Goal: Task Accomplishment & Management: Complete application form

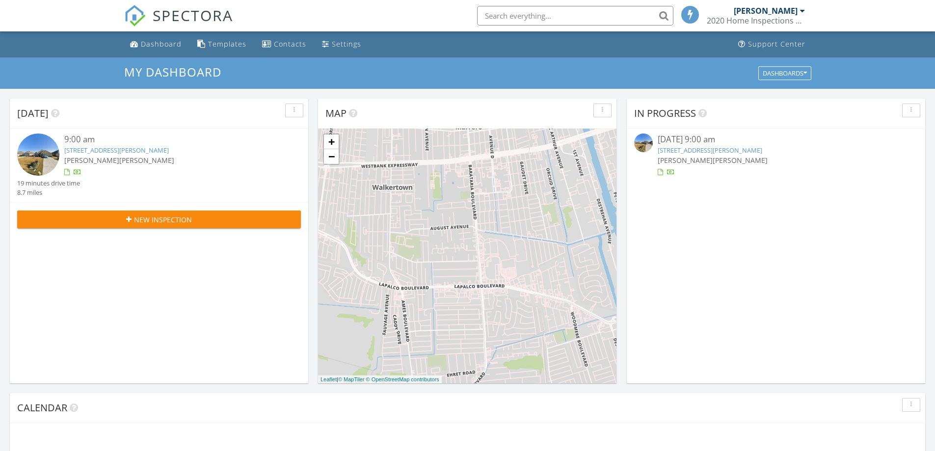
scroll to position [5, 5]
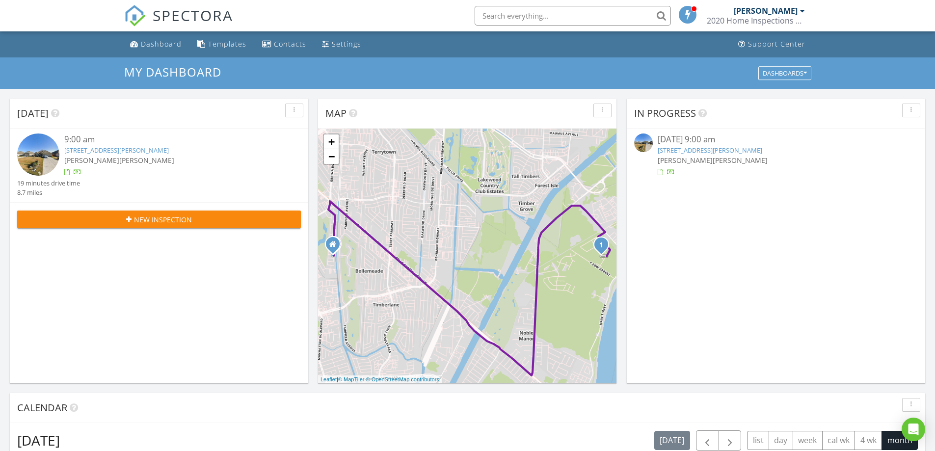
click at [237, 223] on div "New Inspection" at bounding box center [159, 219] width 268 height 10
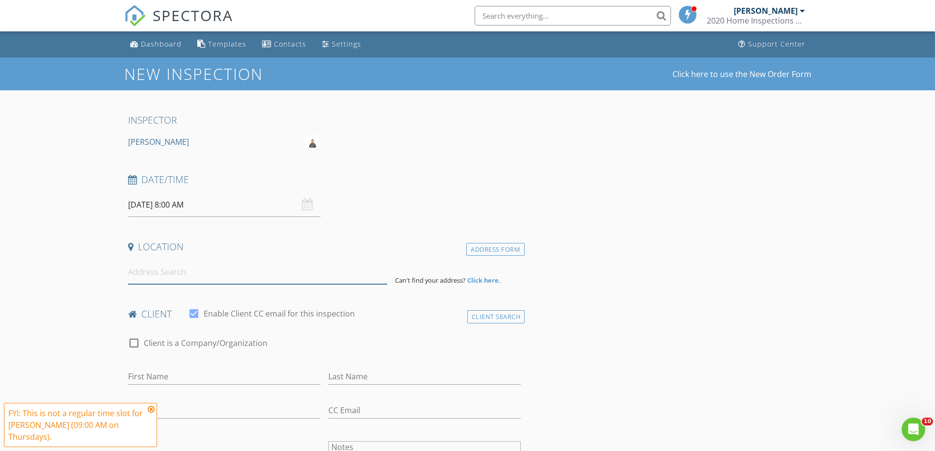
click at [165, 268] on input at bounding box center [257, 272] width 259 height 24
type input "308 Briargrove St, Gretna, LA, USA"
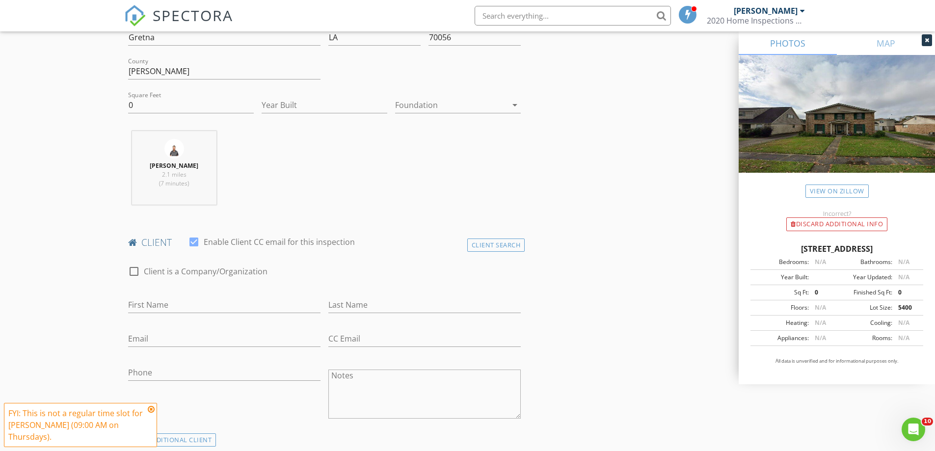
scroll to position [294, 0]
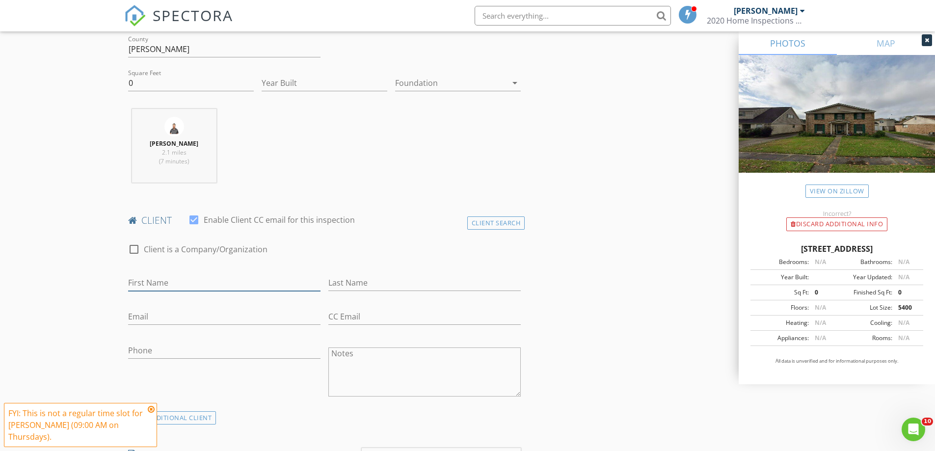
click at [204, 283] on input "First Name" at bounding box center [224, 283] width 192 height 16
type input "M"
click at [514, 227] on div "Client Search" at bounding box center [496, 222] width 58 height 13
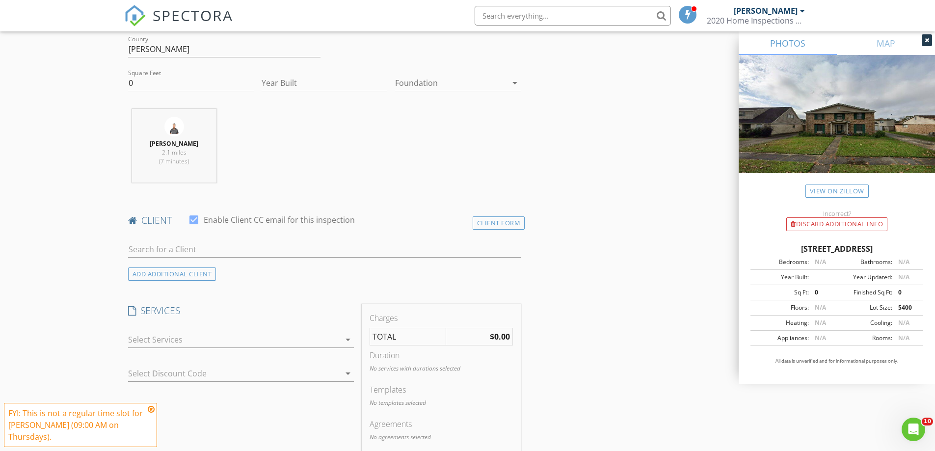
click at [319, 268] on div at bounding box center [324, 265] width 393 height 6
click at [330, 247] on input "text" at bounding box center [324, 249] width 393 height 16
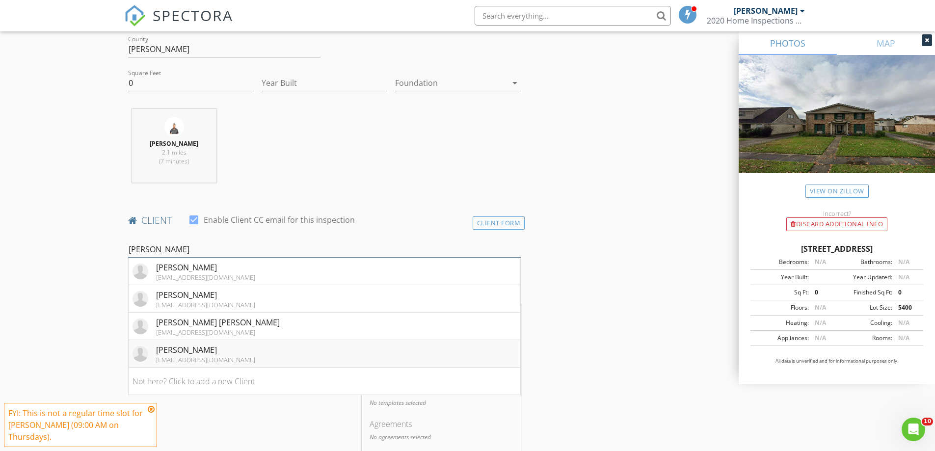
type input "[PERSON_NAME]"
click at [209, 361] on div "[EMAIL_ADDRESS][DOMAIN_NAME]" at bounding box center [205, 360] width 99 height 8
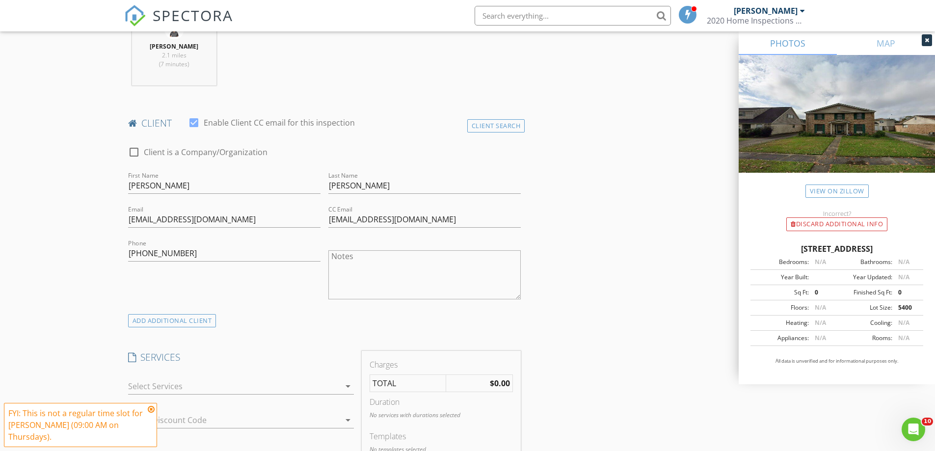
scroll to position [393, 0]
click at [152, 406] on icon at bounding box center [151, 409] width 7 height 8
click at [196, 389] on div at bounding box center [234, 385] width 212 height 16
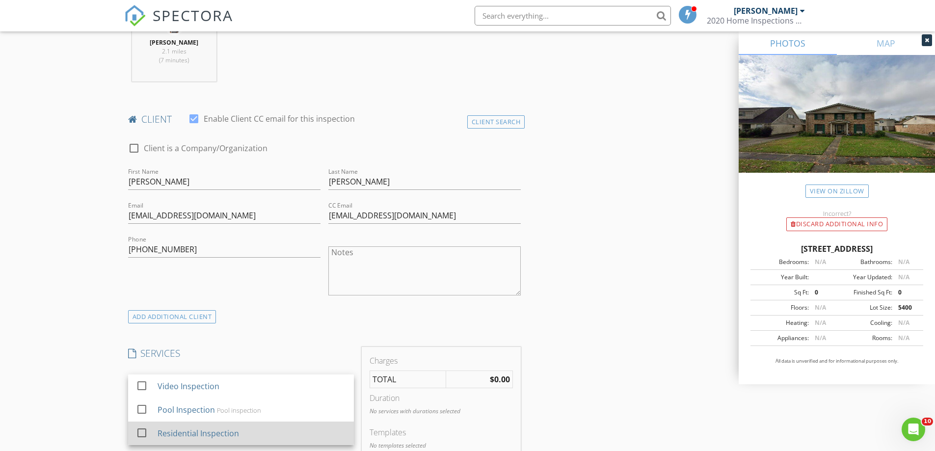
scroll to position [491, 0]
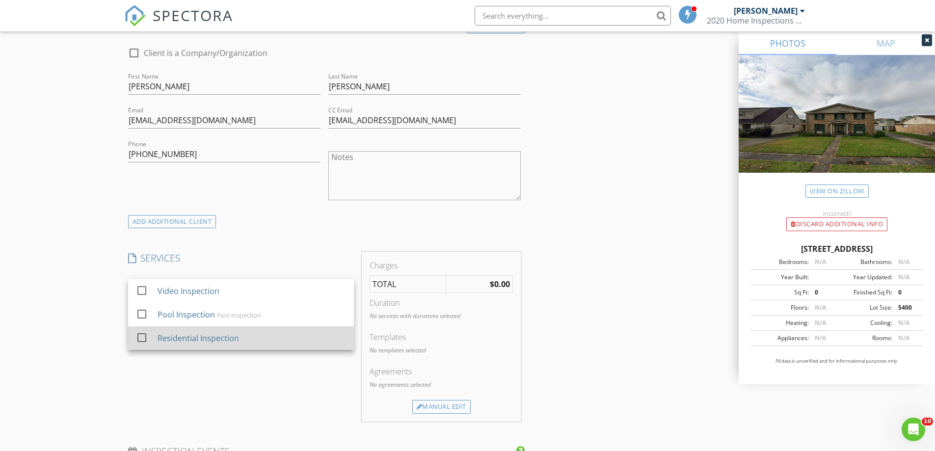
click at [147, 342] on div at bounding box center [142, 337] width 17 height 17
checkbox input "false"
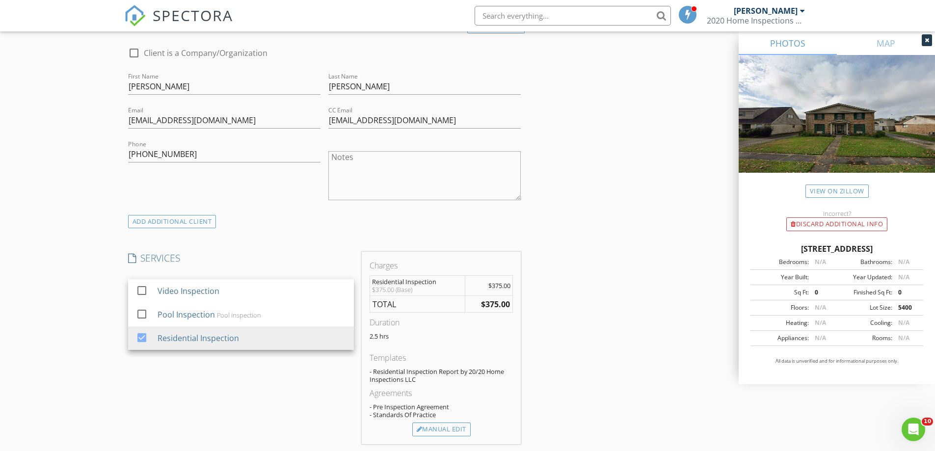
scroll to position [540, 0]
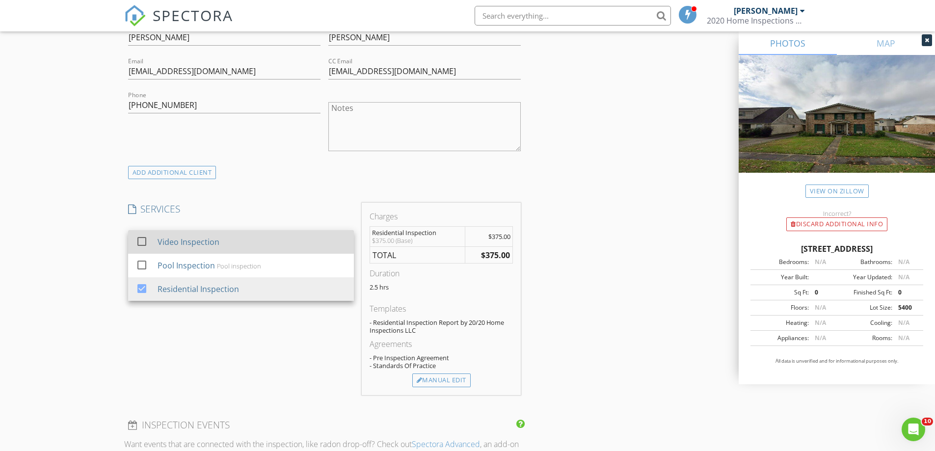
click at [146, 239] on div at bounding box center [142, 241] width 17 height 17
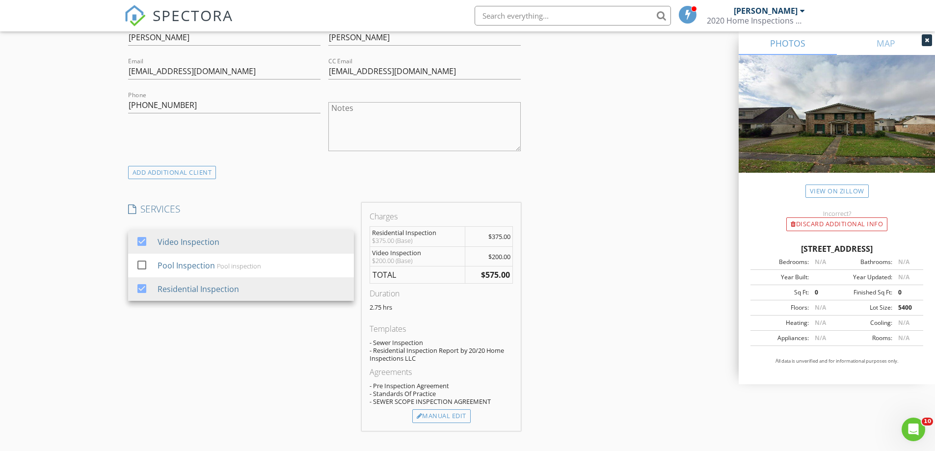
click at [375, 390] on div "- Standards Of Practice" at bounding box center [441, 394] width 143 height 8
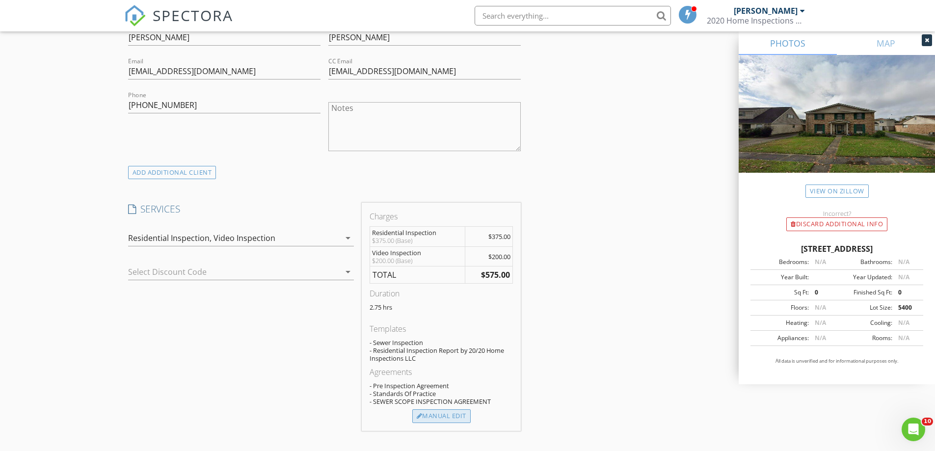
click at [439, 419] on div "Manual Edit" at bounding box center [441, 416] width 58 height 14
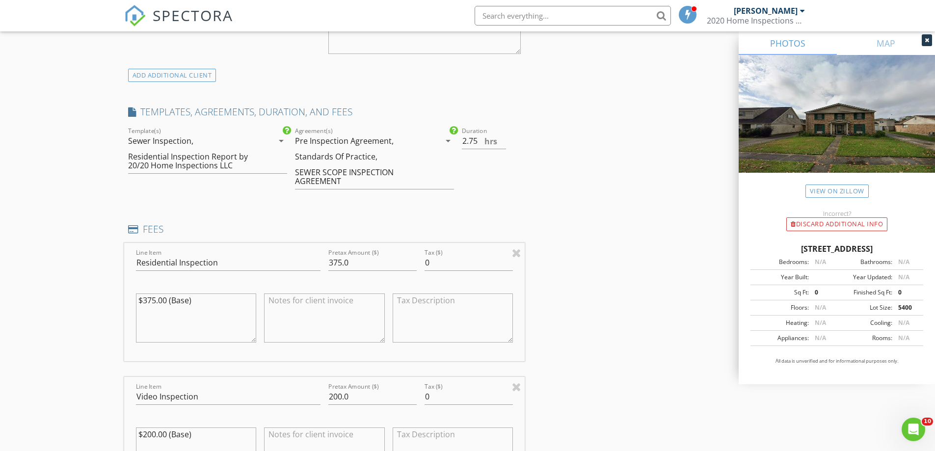
scroll to position [638, 0]
drag, startPoint x: 156, startPoint y: 298, endPoint x: 145, endPoint y: 299, distance: 11.3
click at [145, 299] on textarea "$375.00 (Base)" at bounding box center [196, 317] width 121 height 49
type textarea "$400.00 (Base)"
drag, startPoint x: 340, startPoint y: 260, endPoint x: 334, endPoint y: 262, distance: 5.7
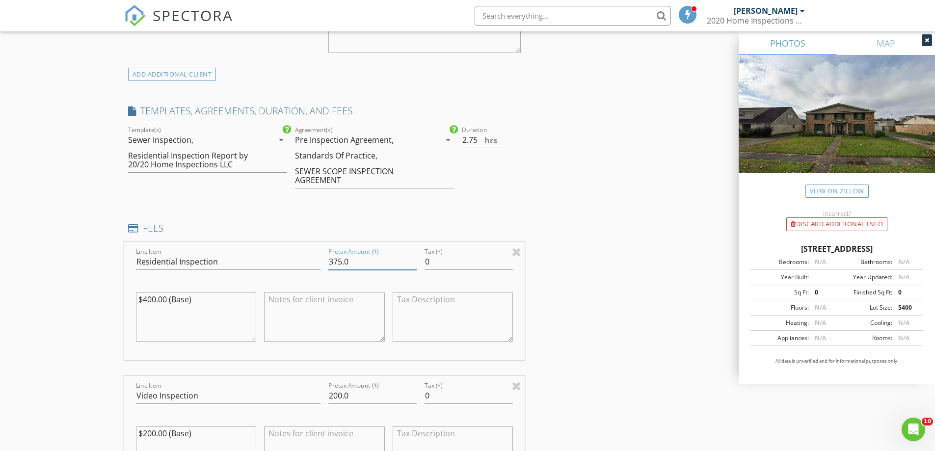
click at [334, 262] on input "375.0" at bounding box center [372, 262] width 88 height 16
drag, startPoint x: 341, startPoint y: 261, endPoint x: 321, endPoint y: 264, distance: 19.9
click at [321, 264] on div "Line Item Residential Inspection Pretax Amount ($) 375.0 Tax ($) 0 $400.00 (Bas…" at bounding box center [324, 301] width 401 height 118
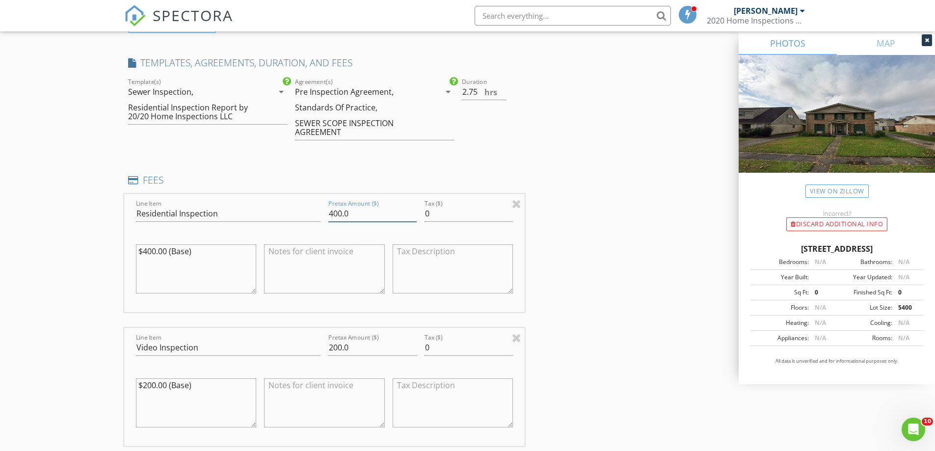
scroll to position [736, 0]
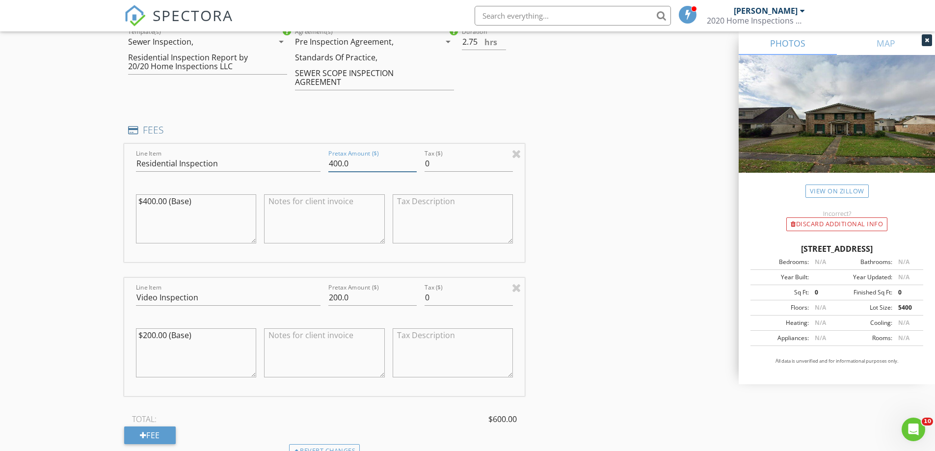
type input "400.0"
drag, startPoint x: 340, startPoint y: 297, endPoint x: 322, endPoint y: 297, distance: 17.2
click at [322, 297] on div "Line Item Video Inspection Pretax Amount ($) 200.0 Tax ($) 0 $200.00 (Base)" at bounding box center [324, 337] width 401 height 118
drag, startPoint x: 342, startPoint y: 298, endPoint x: 317, endPoint y: 297, distance: 25.0
click at [317, 297] on div "Line Item Video Inspection Pretax Amount ($) 200.0 Tax ($) 0 $200.00 (Base)" at bounding box center [324, 337] width 401 height 118
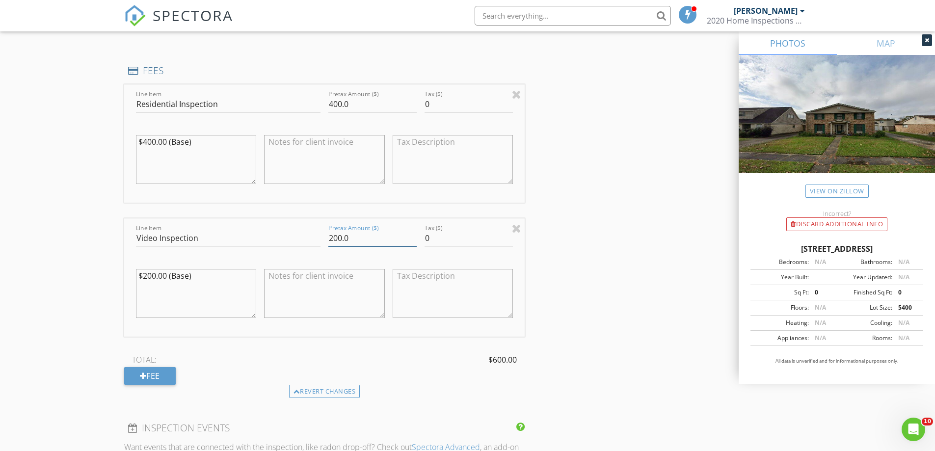
scroll to position [785, 0]
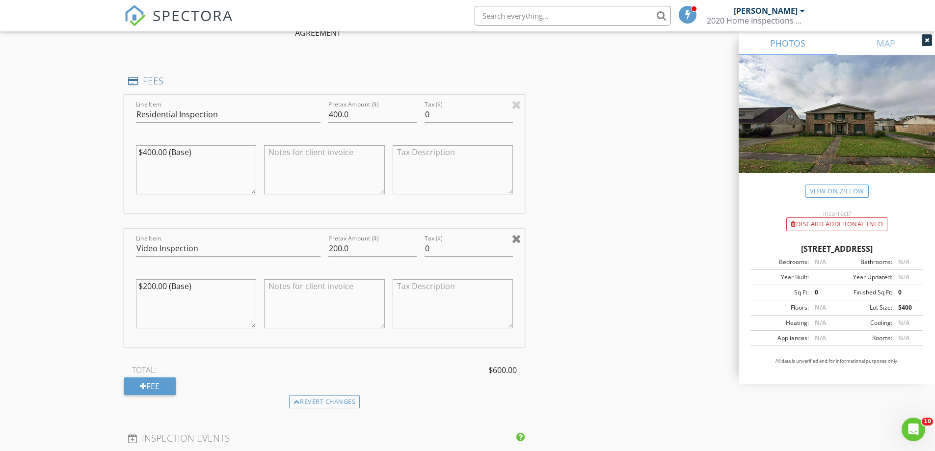
click at [518, 241] on div at bounding box center [516, 239] width 9 height 12
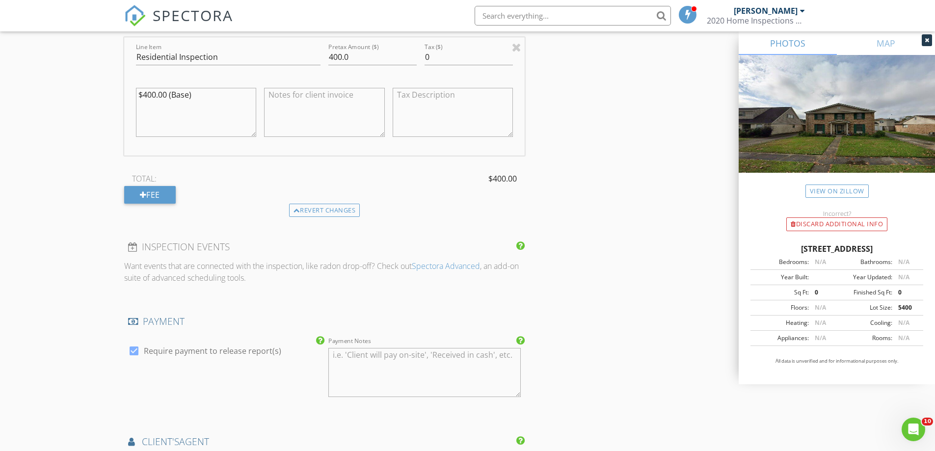
scroll to position [982, 0]
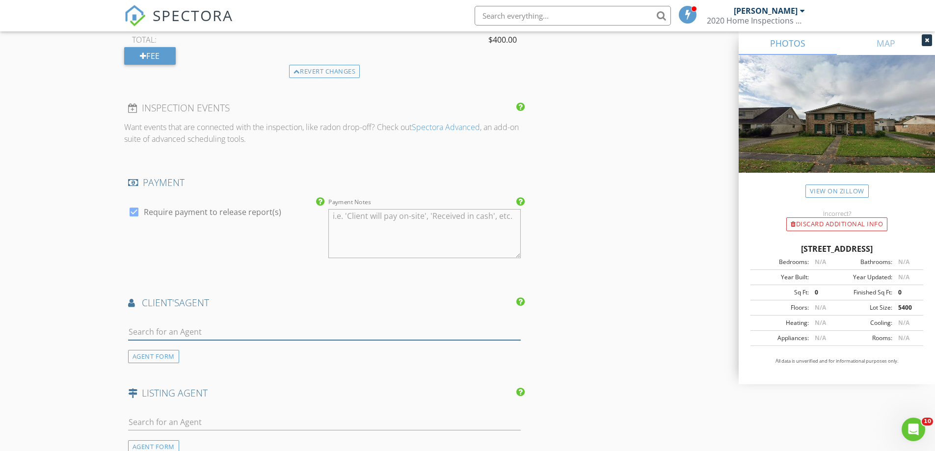
click at [224, 336] on input "text" at bounding box center [324, 332] width 393 height 16
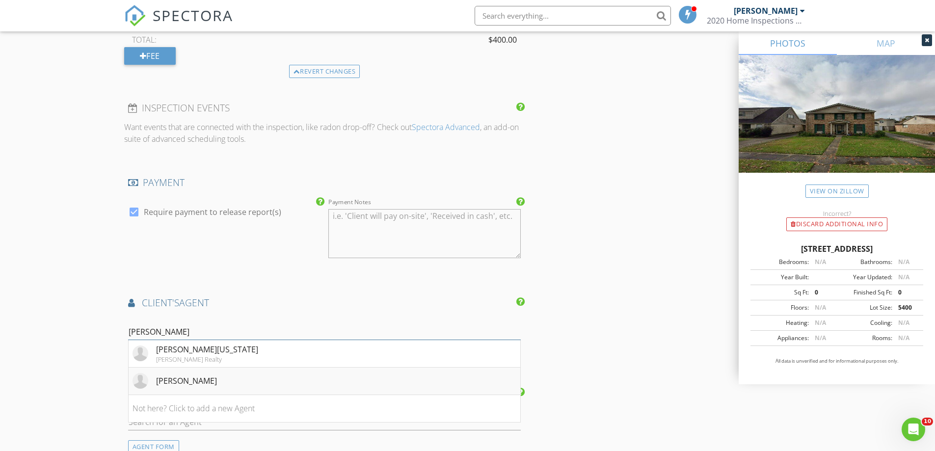
type input "Rene"
click at [214, 379] on li "Rene Zeron" at bounding box center [325, 381] width 392 height 27
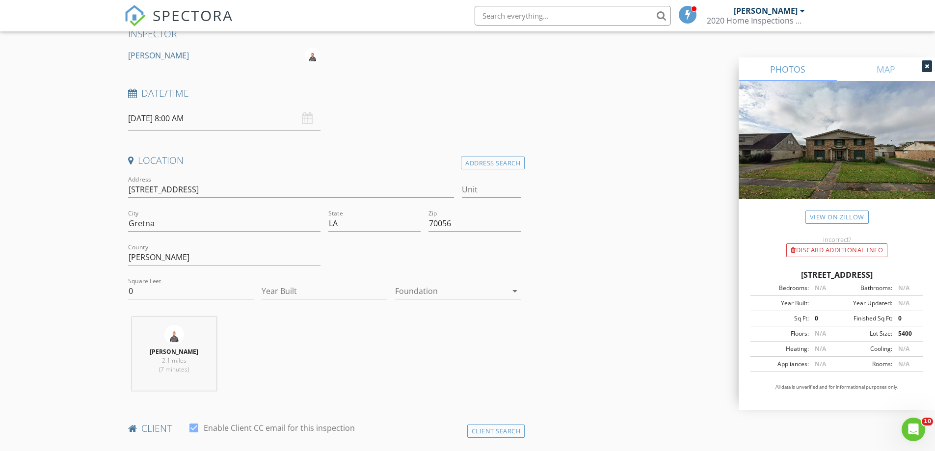
scroll to position [0, 0]
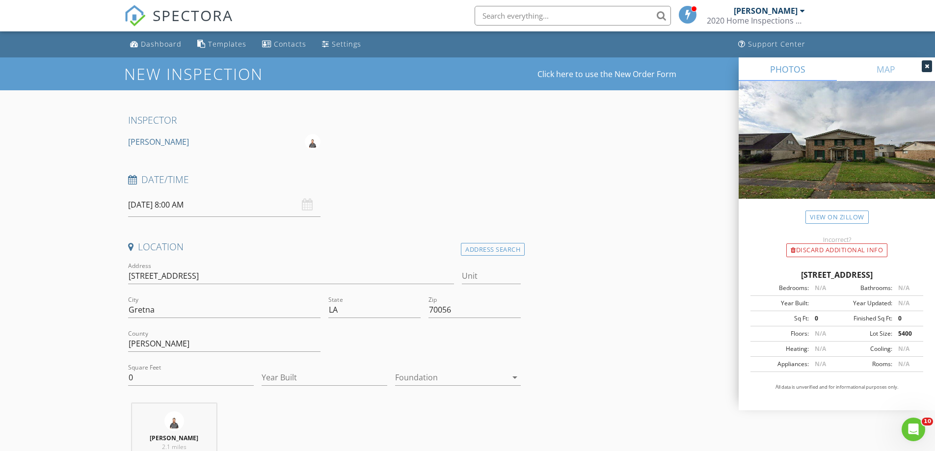
click at [294, 210] on input "08/28/2025 8:00 AM" at bounding box center [224, 205] width 192 height 24
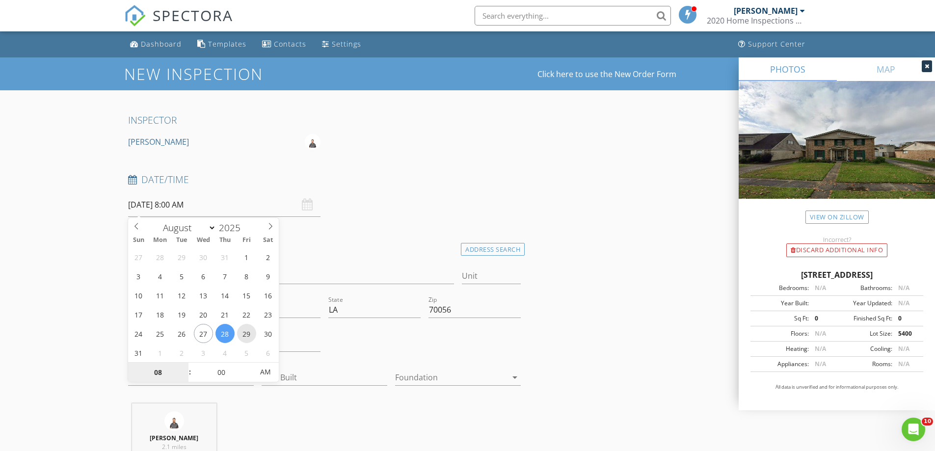
type input "08/29/2025 8:00 AM"
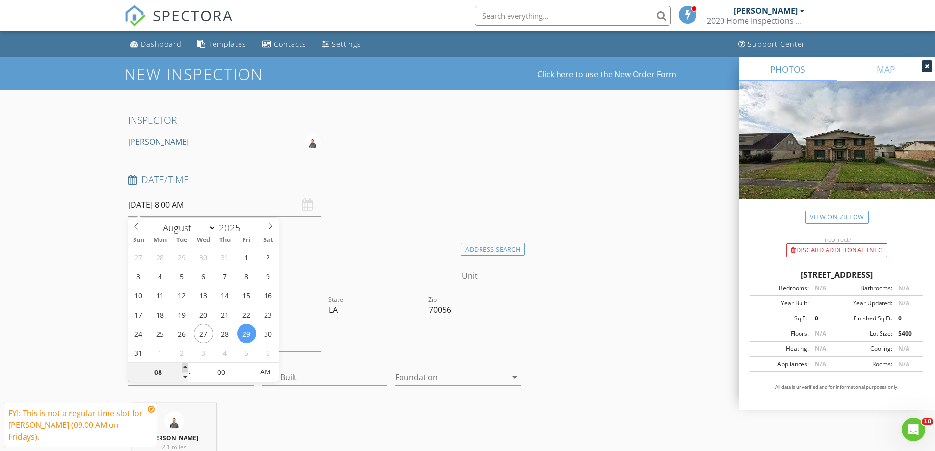
type input "09"
type input "08/29/2025 9:00 AM"
click at [186, 364] on span at bounding box center [185, 368] width 7 height 10
type input "10"
type input "08/29/2025 10:00 AM"
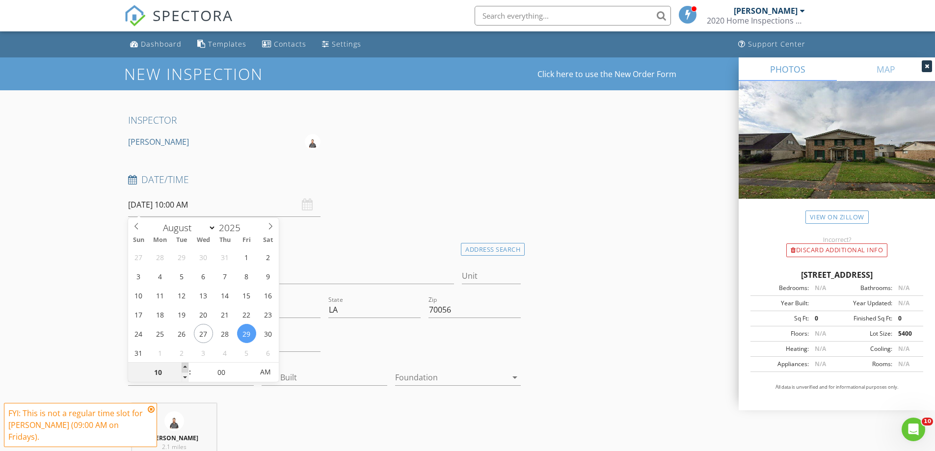
click at [186, 364] on span at bounding box center [185, 368] width 7 height 10
type input "11"
type input "08/29/2025 11:00 AM"
click at [186, 364] on span at bounding box center [185, 368] width 7 height 10
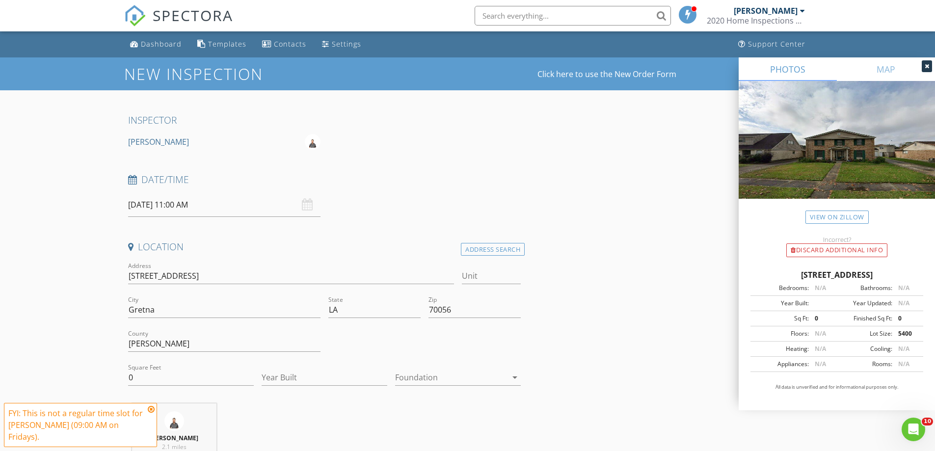
click at [150, 413] on icon at bounding box center [151, 409] width 7 height 8
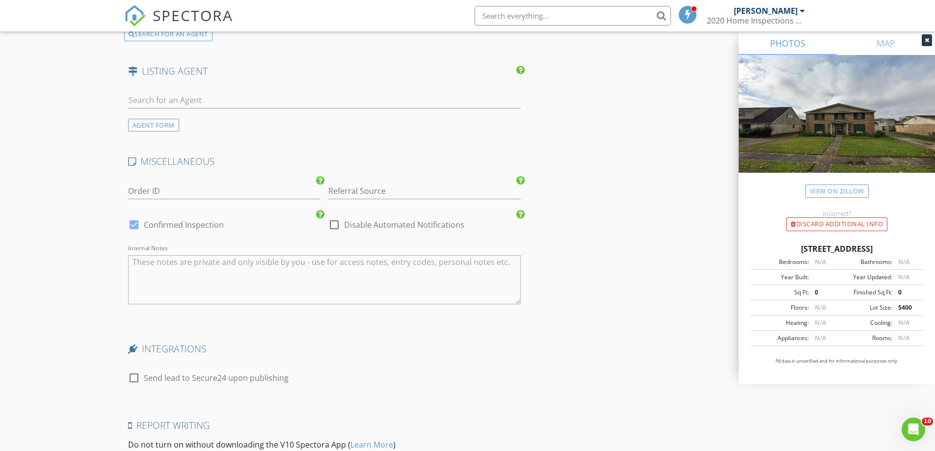
scroll to position [1572, 0]
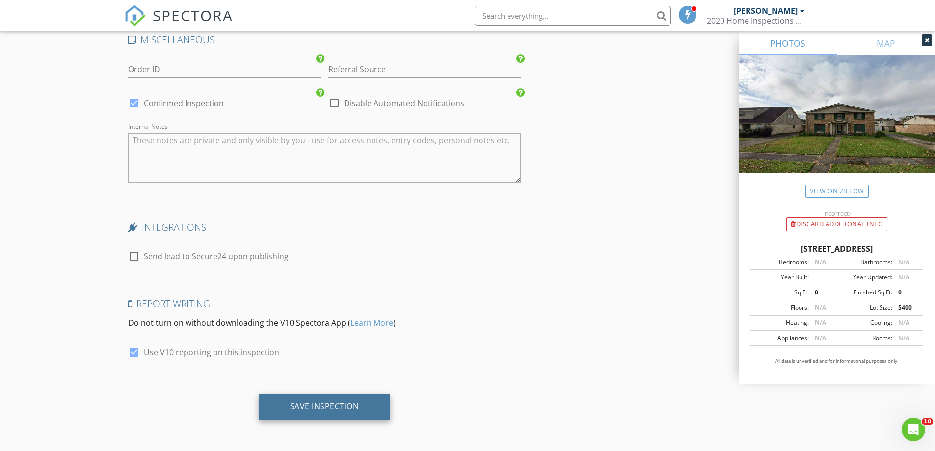
click at [348, 400] on div "Save Inspection" at bounding box center [325, 407] width 132 height 27
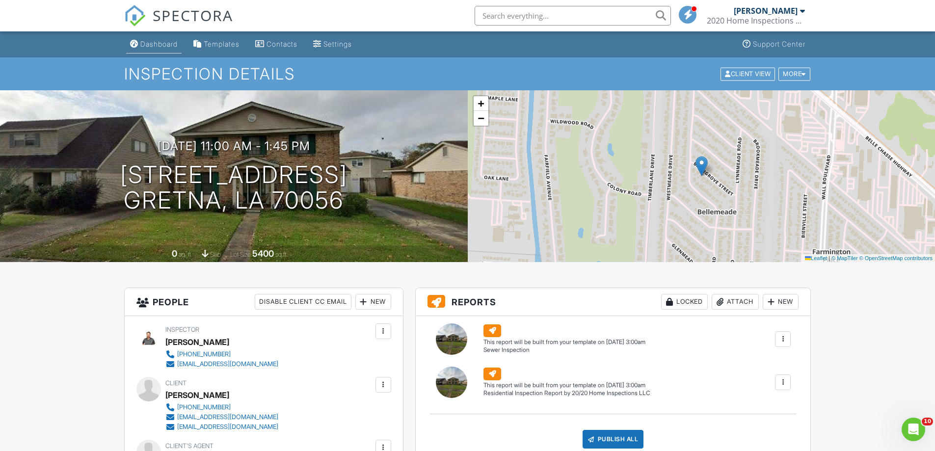
click at [162, 49] on link "Dashboard" at bounding box center [153, 44] width 55 height 18
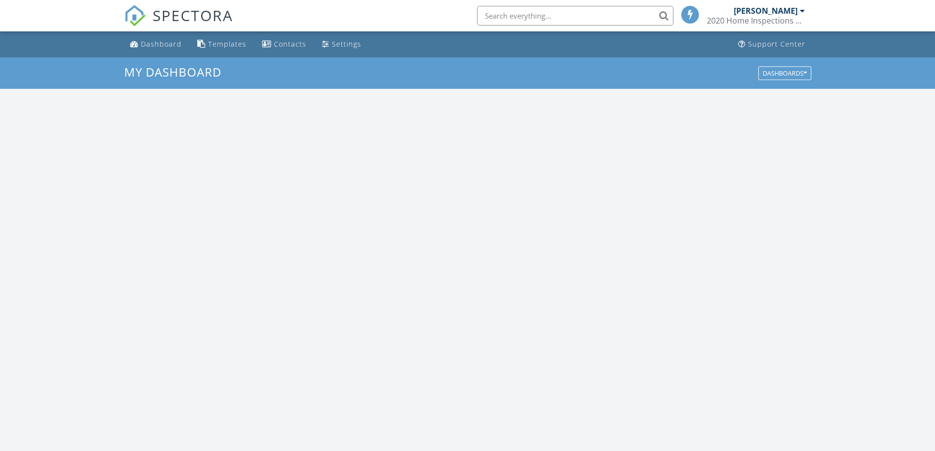
scroll to position [909, 950]
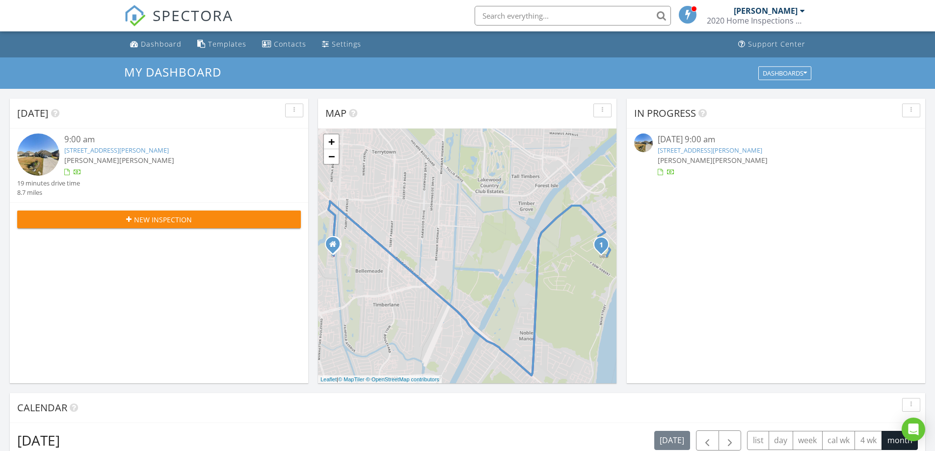
click at [95, 151] on link "228 Cypress Bnd Dr, Belle Chasse, LA 70037" at bounding box center [116, 150] width 105 height 9
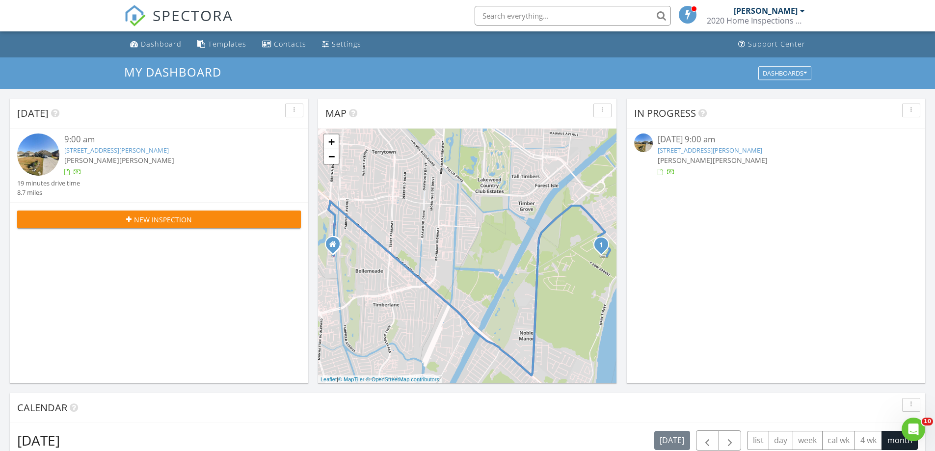
scroll to position [0, 0]
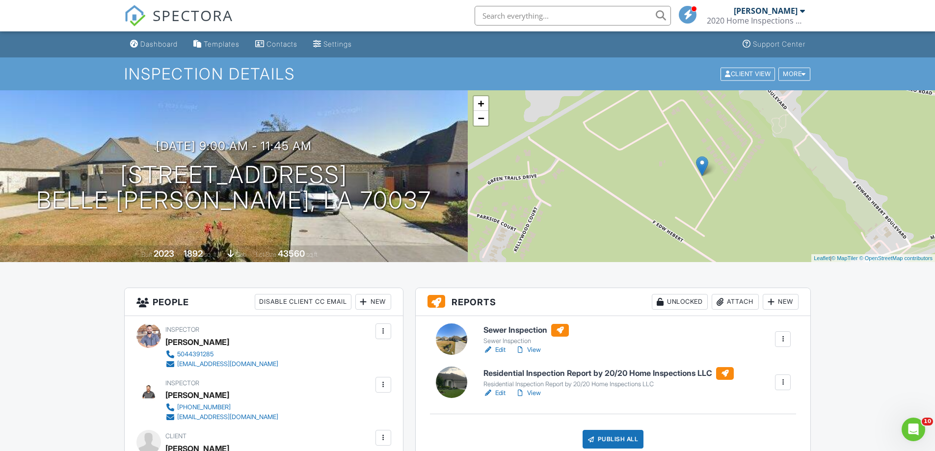
click at [519, 327] on h6 "Sewer Inspection" at bounding box center [525, 330] width 85 height 13
click at [572, 367] on h6 "Residential Inspection Report by 20/20 Home Inspections LLC" at bounding box center [608, 373] width 250 height 13
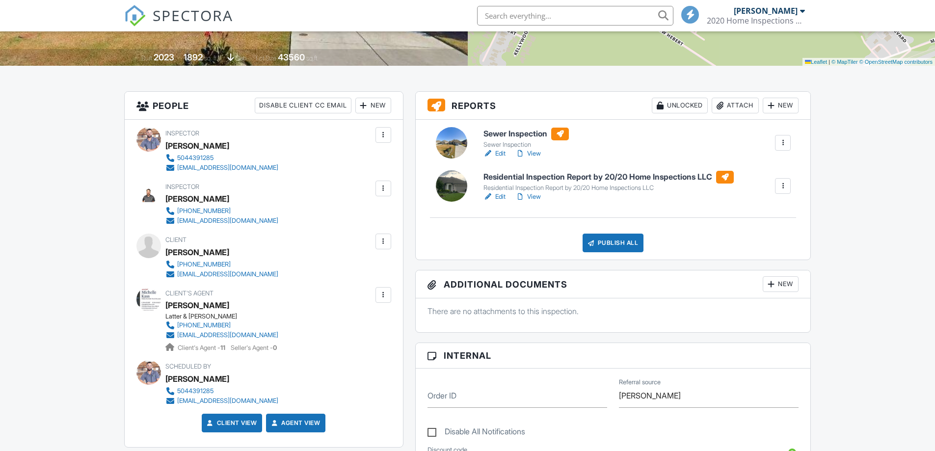
scroll to position [196, 0]
click at [380, 135] on div at bounding box center [383, 135] width 10 height 10
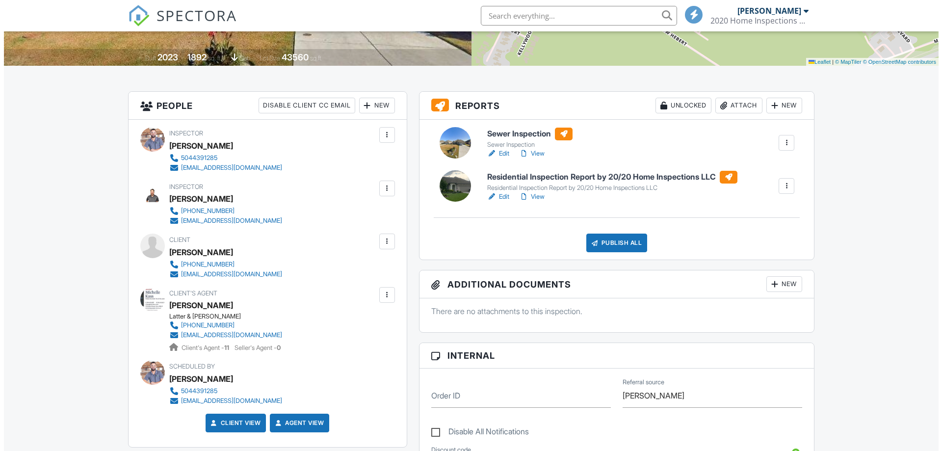
scroll to position [0, 0]
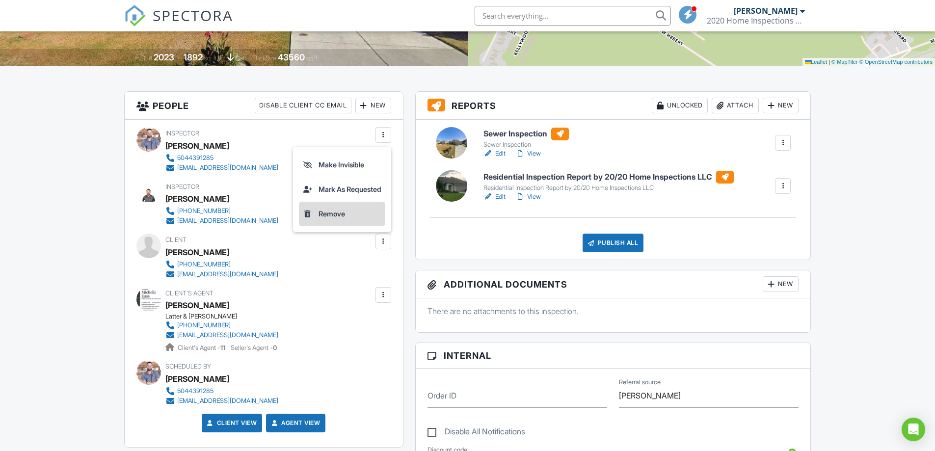
click at [343, 211] on li "Remove" at bounding box center [342, 214] width 86 height 25
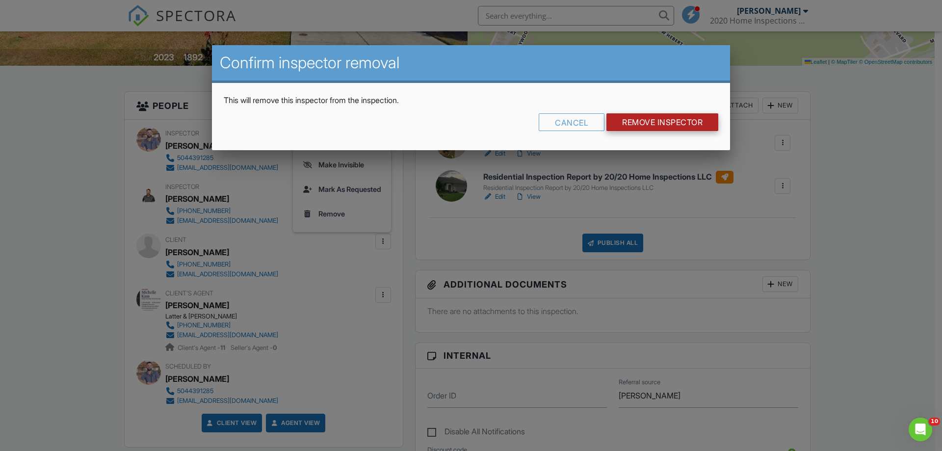
click at [658, 119] on input "Remove Inspector" at bounding box center [663, 122] width 112 height 18
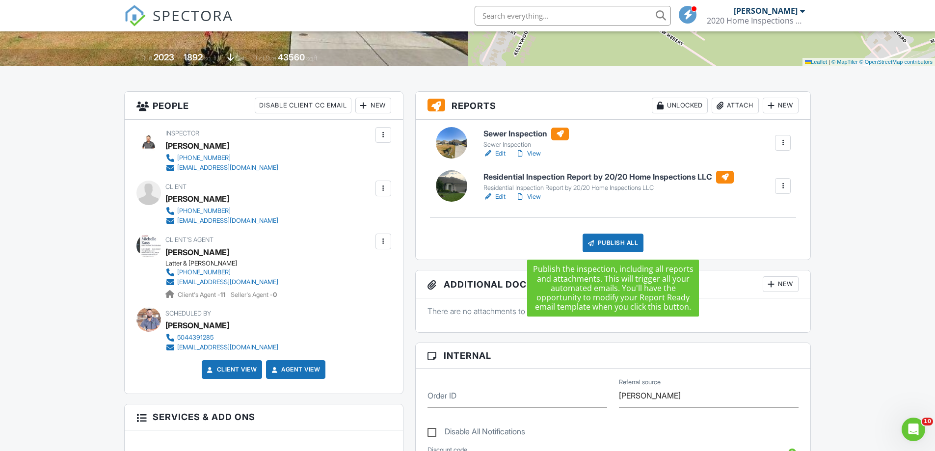
click at [610, 245] on div "Publish All" at bounding box center [613, 243] width 61 height 19
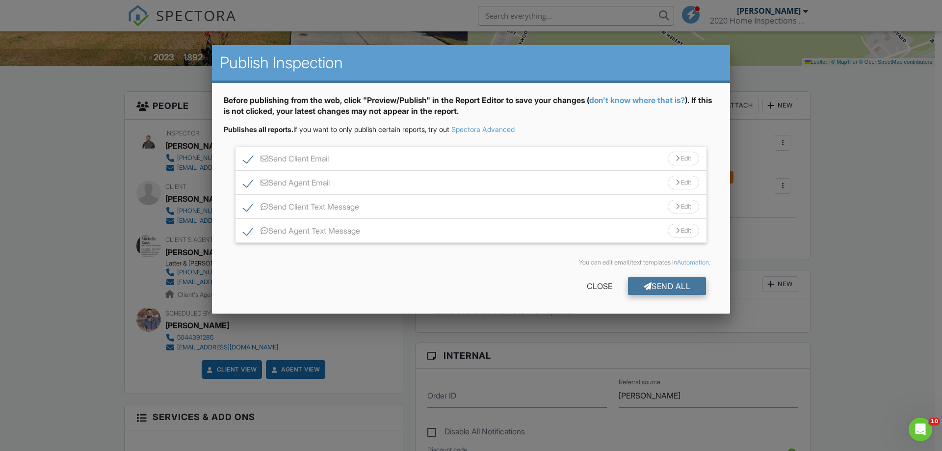
click at [640, 289] on div "Send All" at bounding box center [667, 286] width 79 height 18
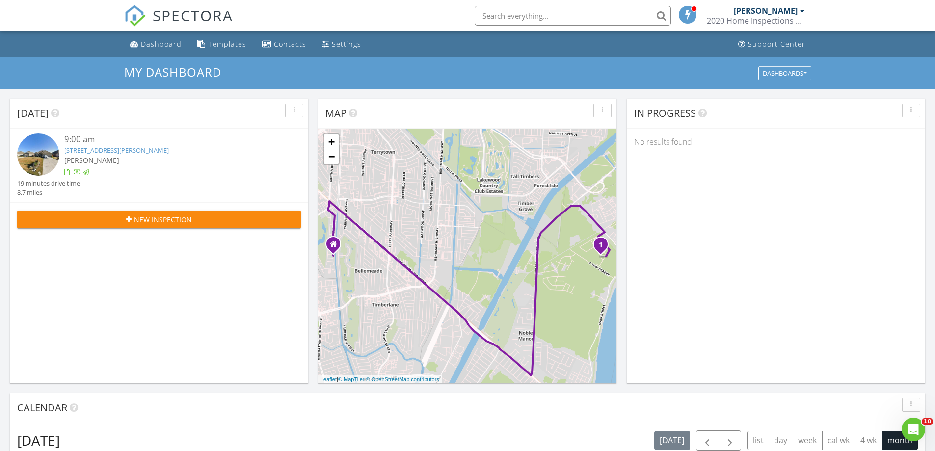
drag, startPoint x: 540, startPoint y: 18, endPoint x: 532, endPoint y: 20, distance: 8.6
click at [539, 18] on input "text" at bounding box center [573, 16] width 196 height 20
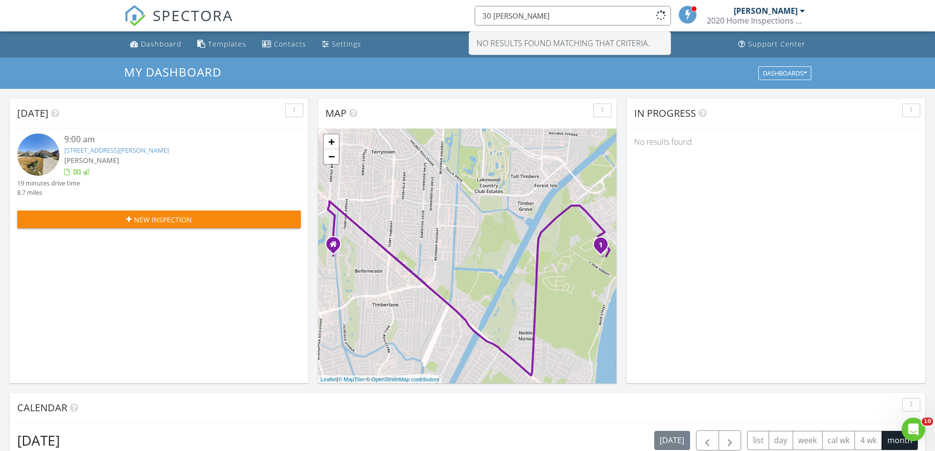
drag, startPoint x: 540, startPoint y: 12, endPoint x: 447, endPoint y: 10, distance: 93.8
click at [447, 10] on div "SPECTORA 30 normand No results found matching that criteria. Justin Dixon 2020 …" at bounding box center [467, 15] width 687 height 31
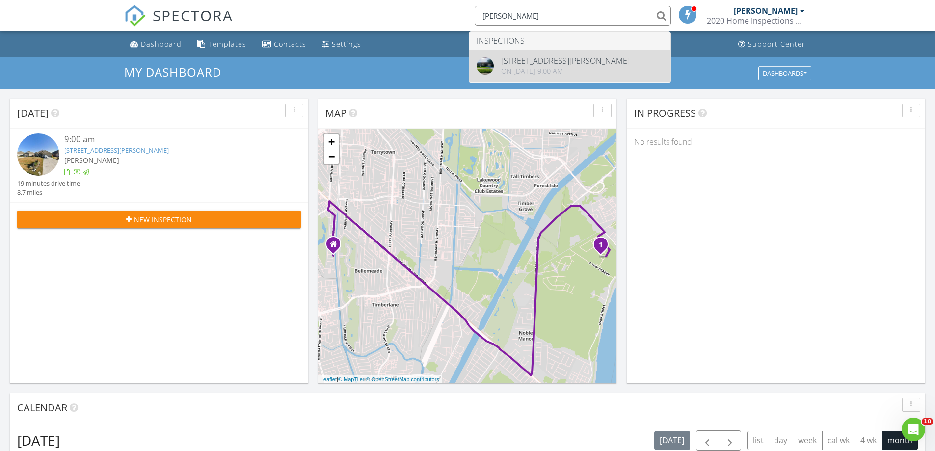
type input "norma"
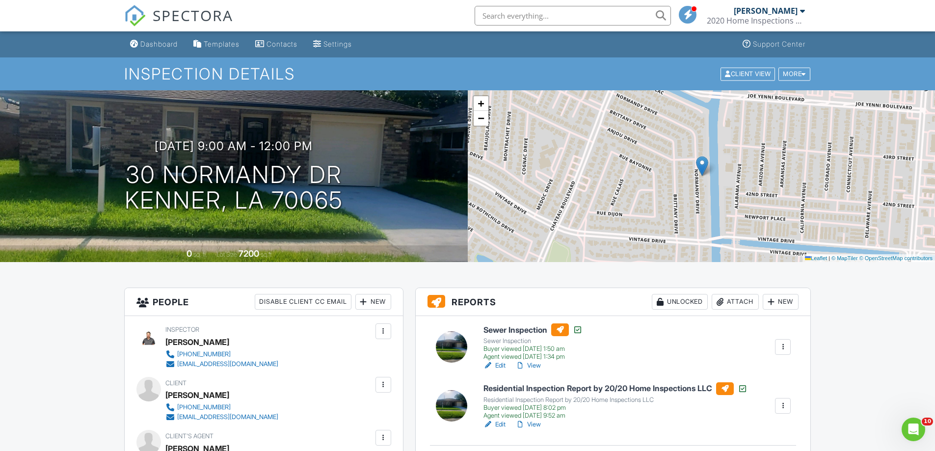
scroll to position [49, 0]
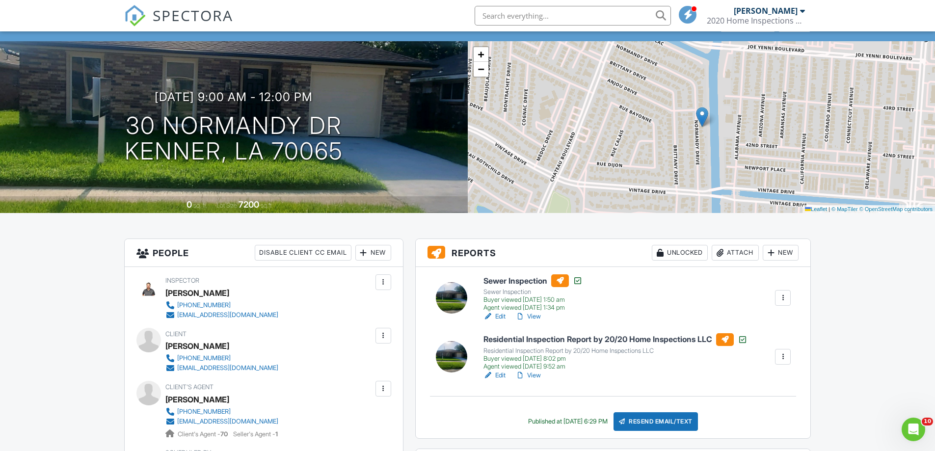
click at [520, 280] on h6 "Sewer Inspection" at bounding box center [532, 280] width 99 height 13
